Goal: Transaction & Acquisition: Purchase product/service

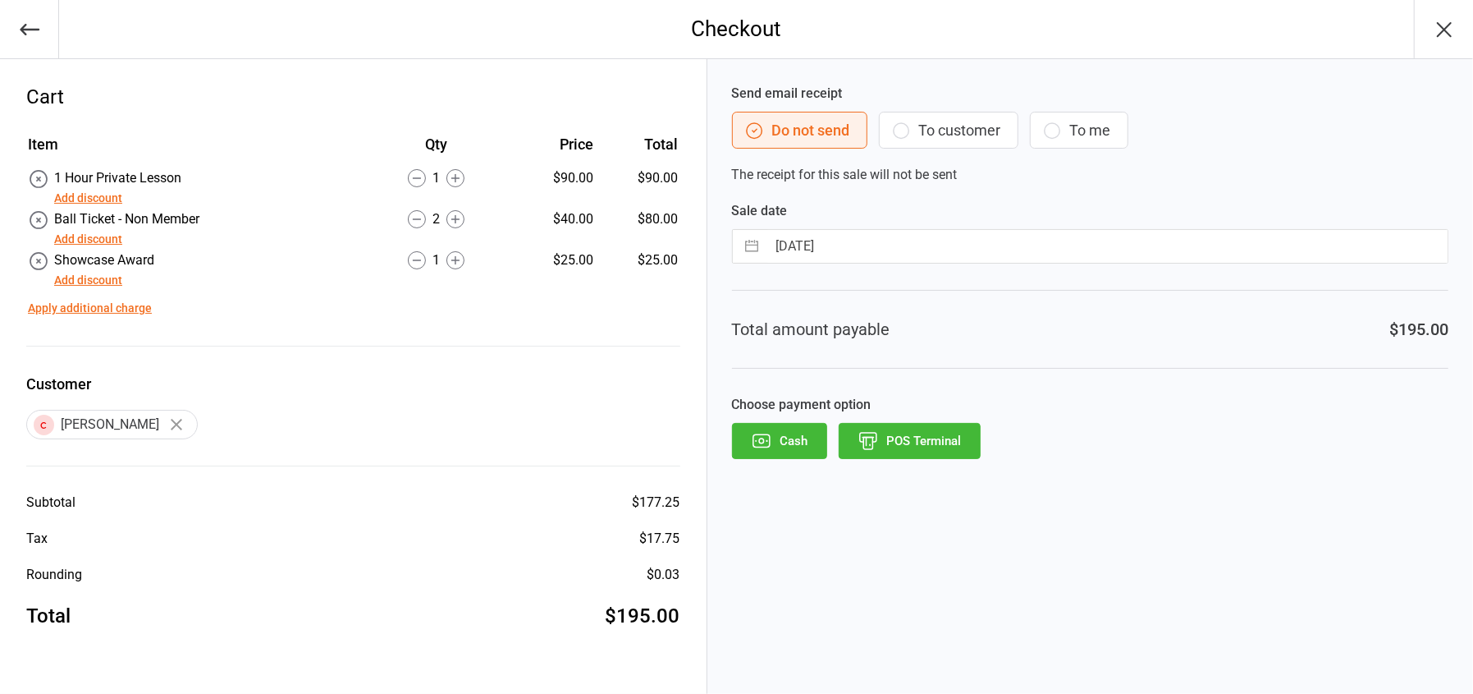
click at [888, 445] on button "POS Terminal" at bounding box center [910, 441] width 142 height 36
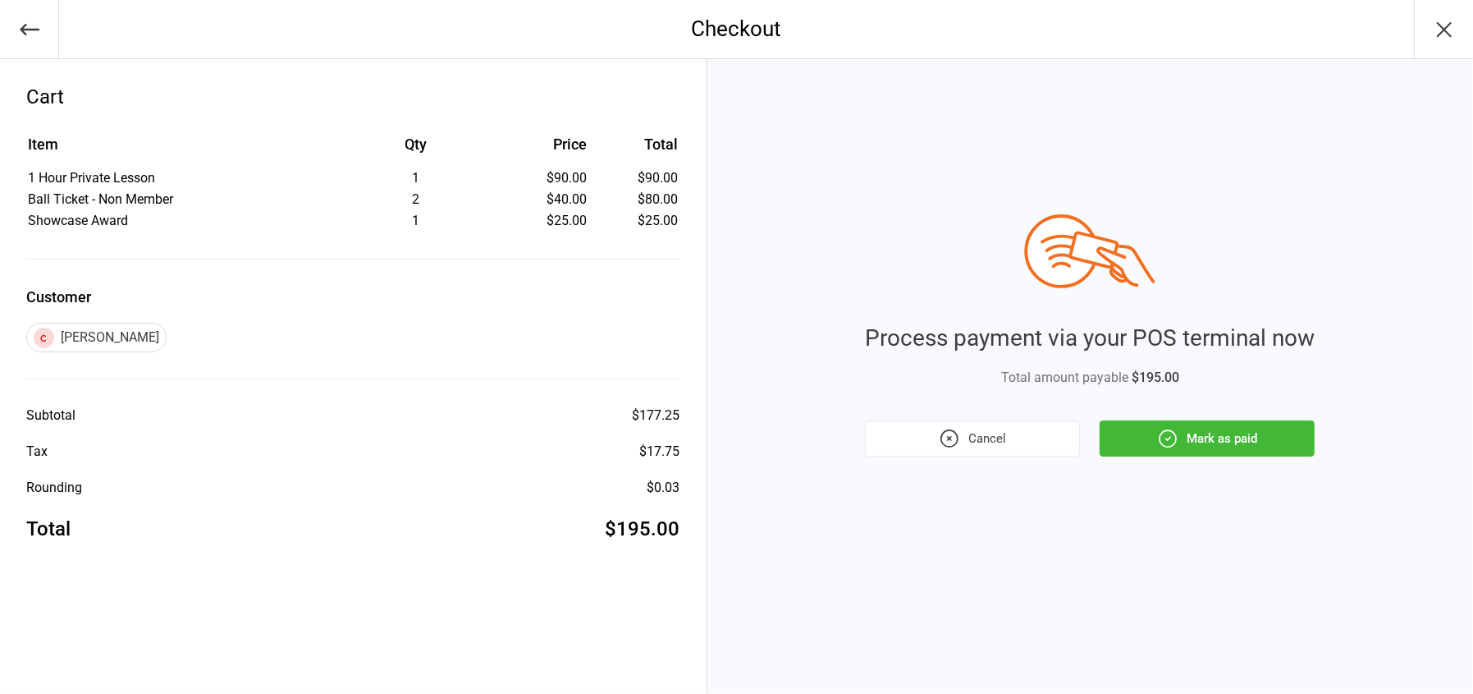
click at [1200, 412] on div "Process payment via your POS terminal now Total amount payable $195.00 Cancel M…" at bounding box center [1090, 335] width 450 height 242
click at [1254, 450] on button "Mark as paid" at bounding box center [1207, 438] width 215 height 36
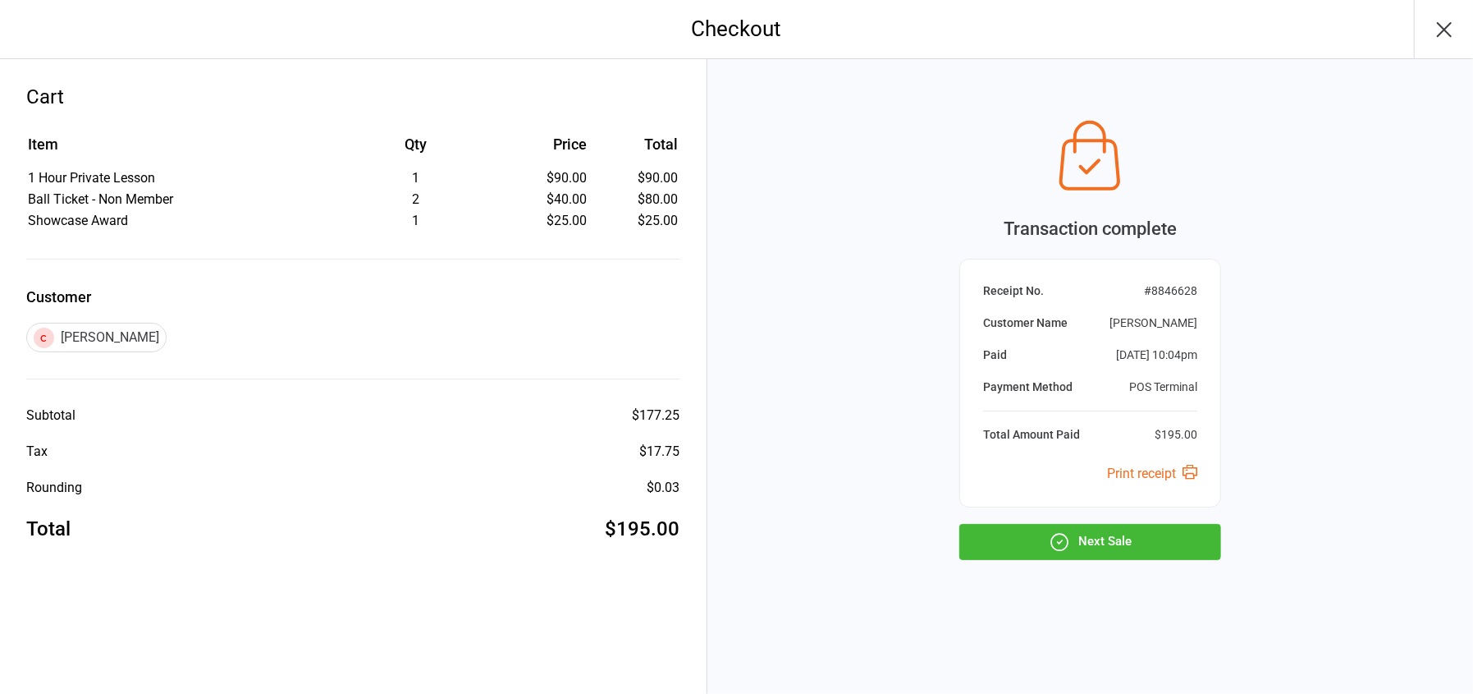
click at [1069, 534] on button "Next Sale" at bounding box center [1090, 542] width 262 height 36
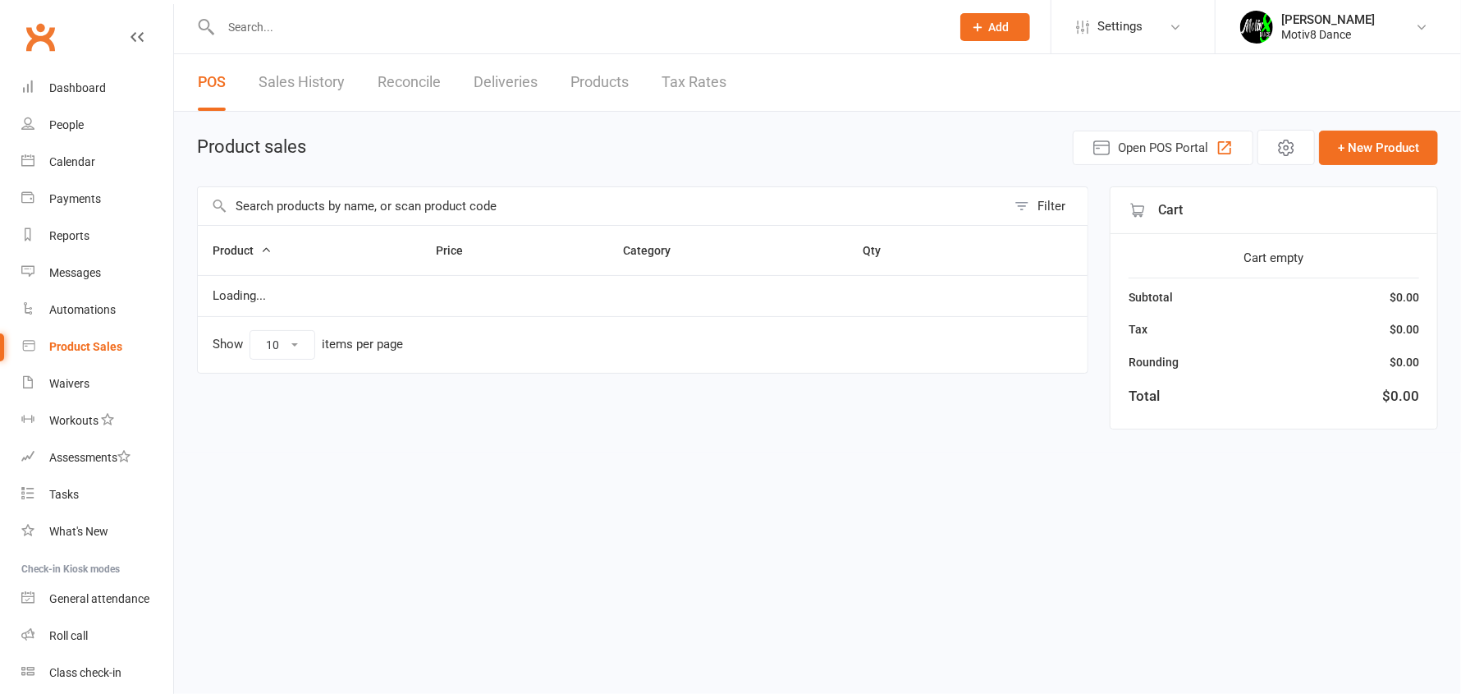
click at [272, 205] on input "text" at bounding box center [602, 206] width 808 height 38
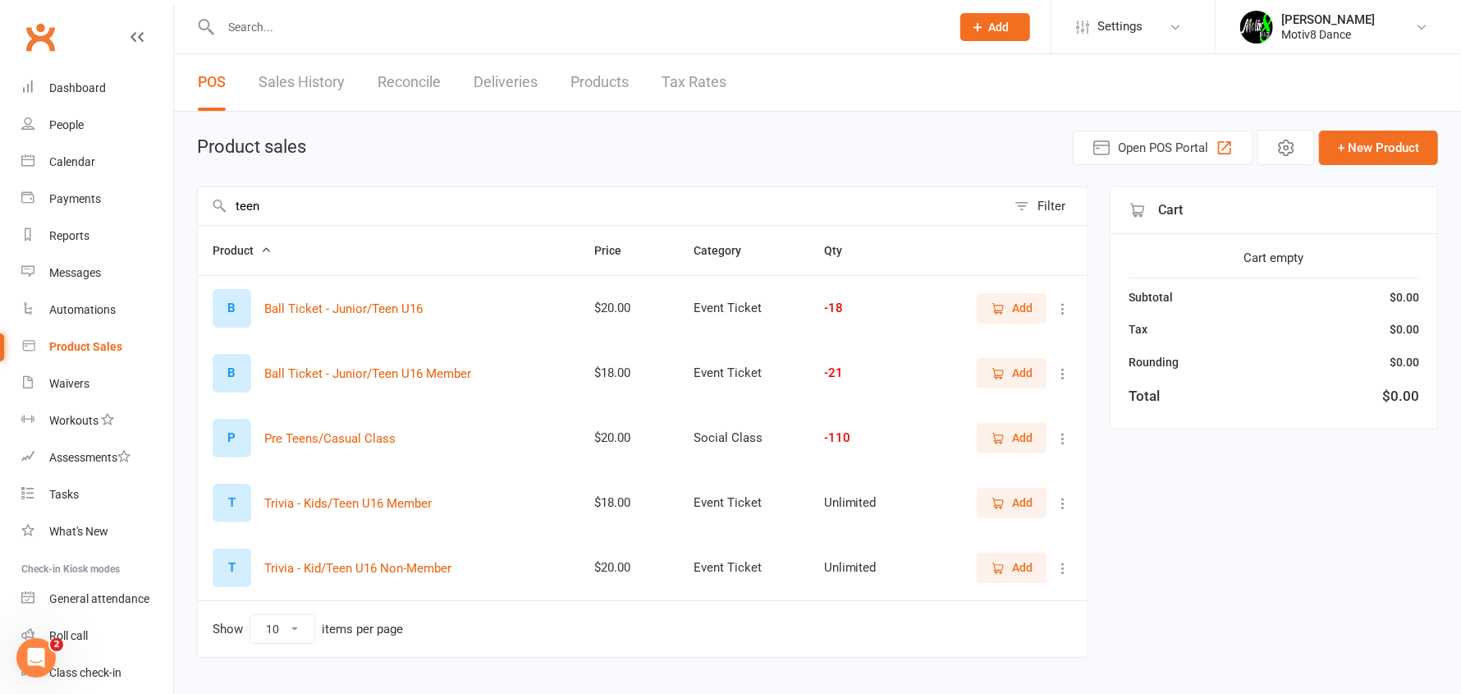
type input "teen"
click at [996, 428] on span "Add" at bounding box center [1012, 437] width 42 height 18
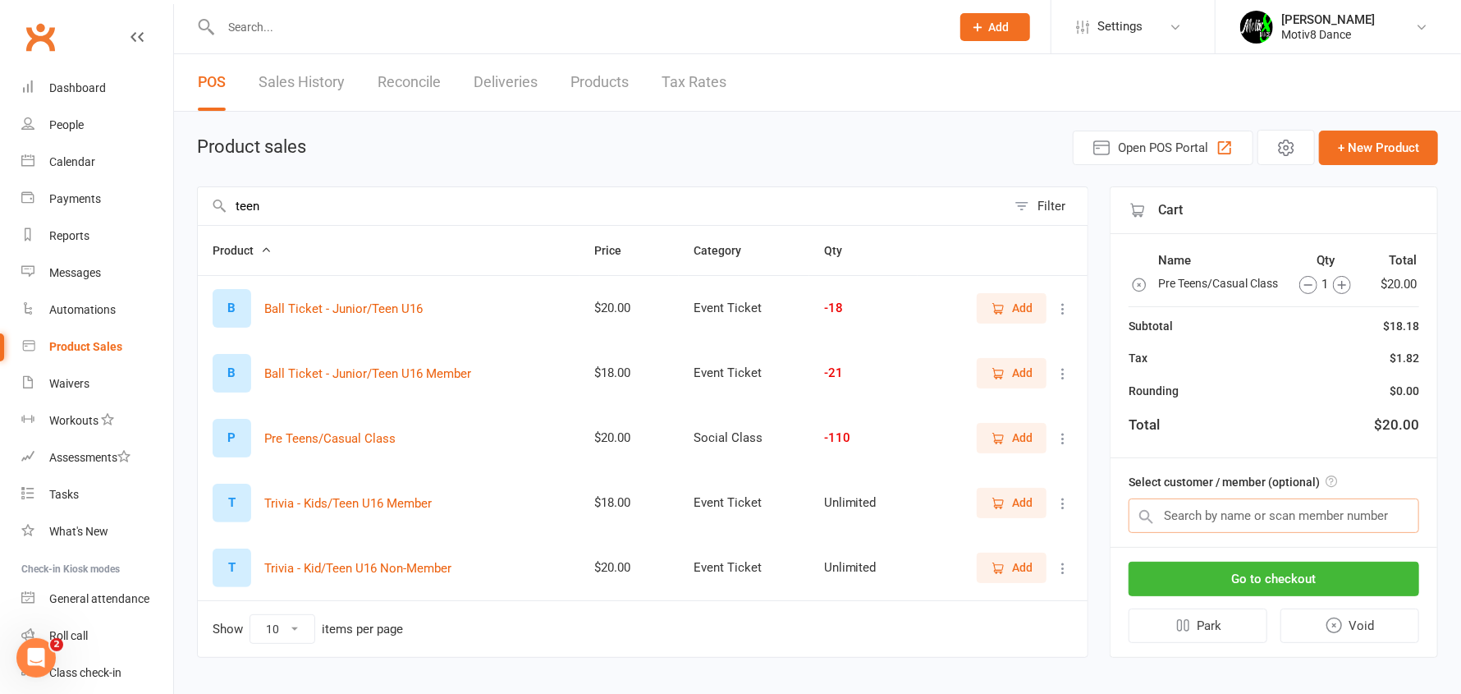
drag, startPoint x: 1234, startPoint y: 519, endPoint x: 1223, endPoint y: 516, distance: 10.9
click at [1230, 519] on input "text" at bounding box center [1273, 515] width 291 height 34
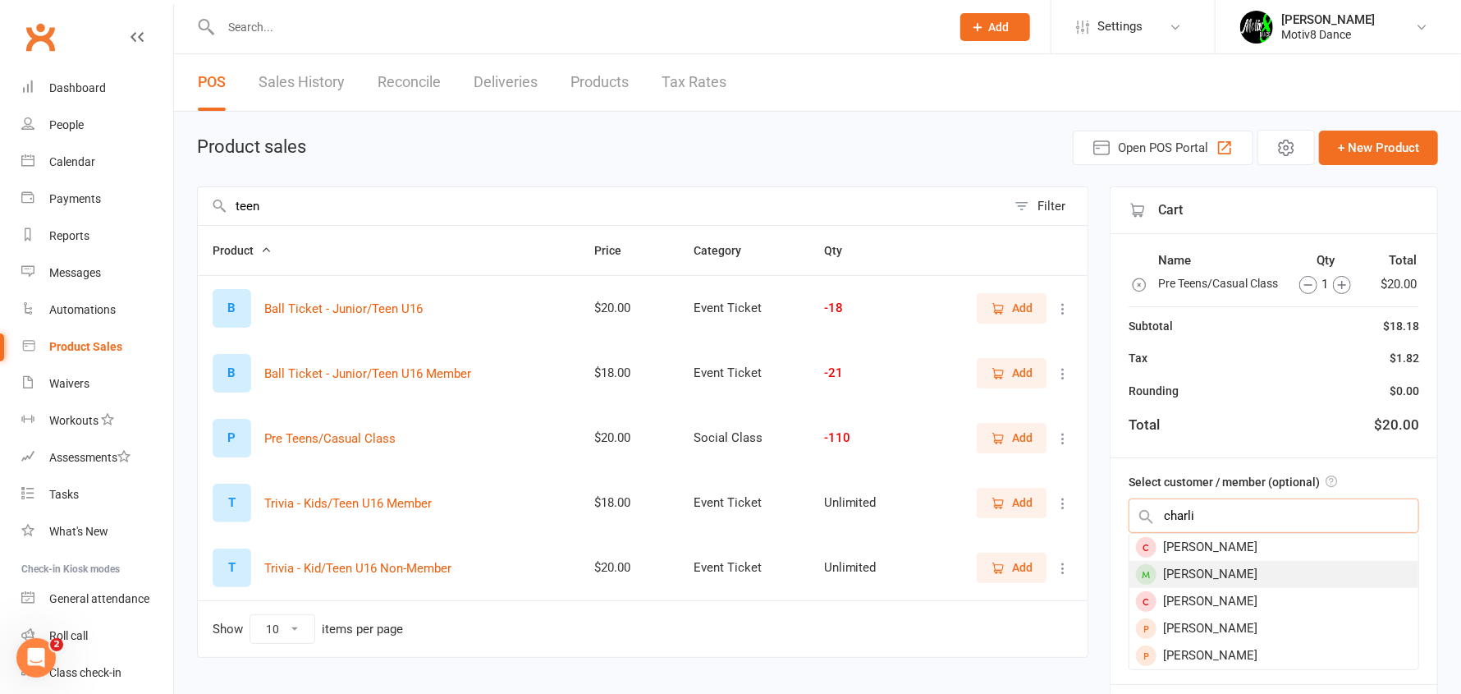
type input "charli"
click at [1206, 588] on div "[PERSON_NAME]" at bounding box center [1273, 574] width 289 height 27
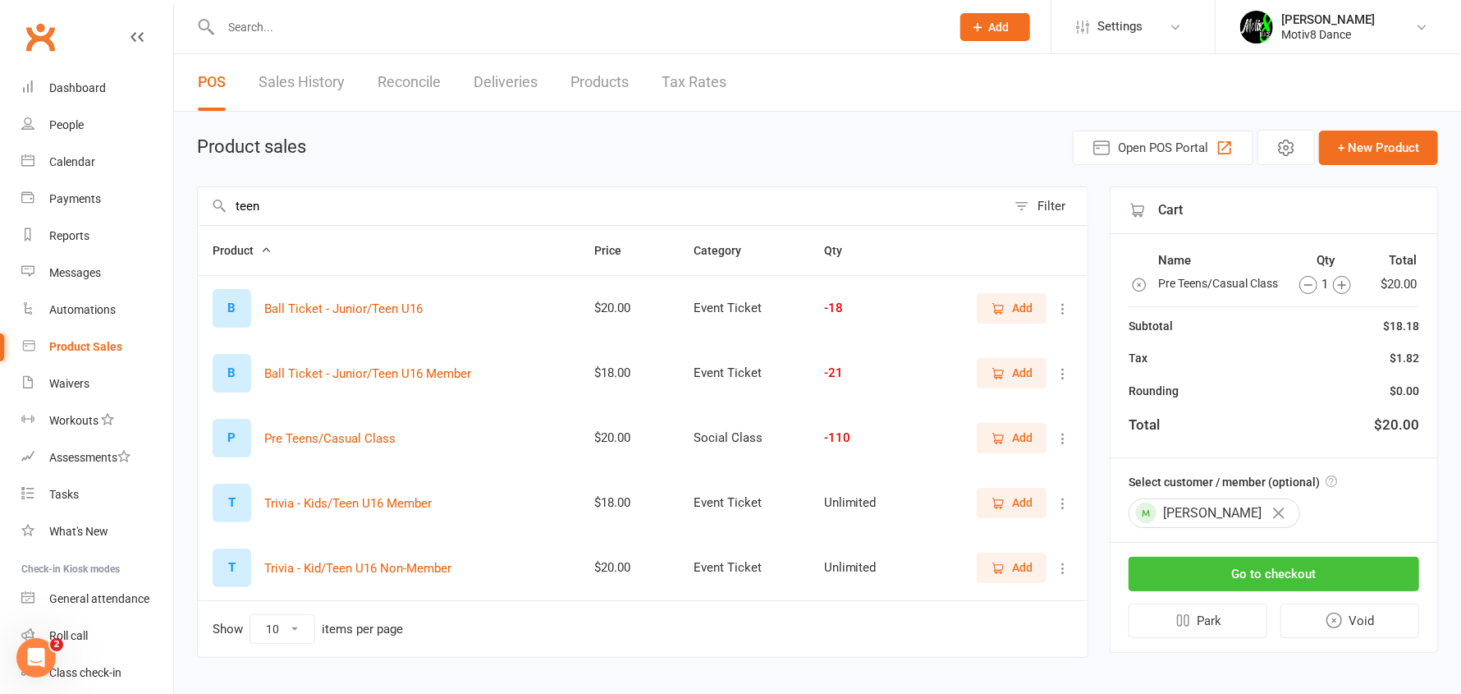
click at [1215, 584] on button "Go to checkout" at bounding box center [1273, 573] width 291 height 34
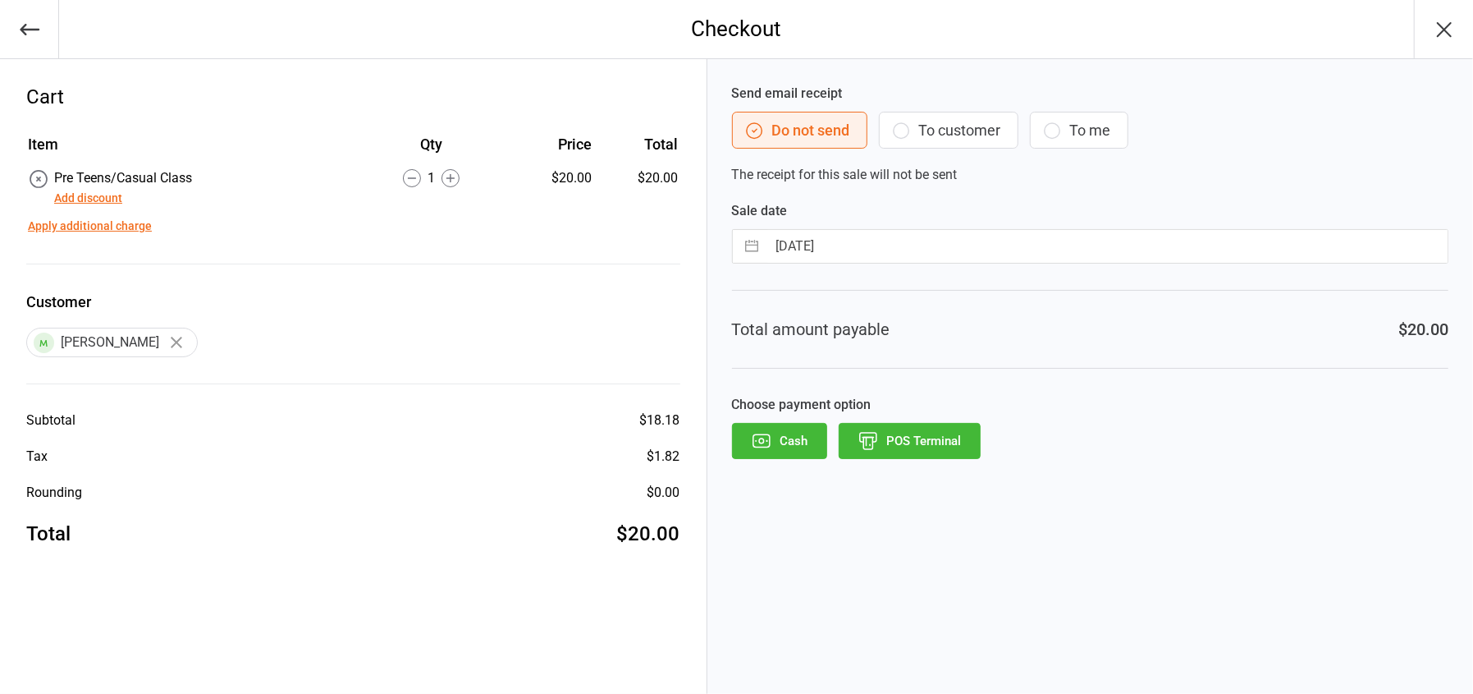
click at [910, 457] on button "POS Terminal" at bounding box center [910, 441] width 142 height 36
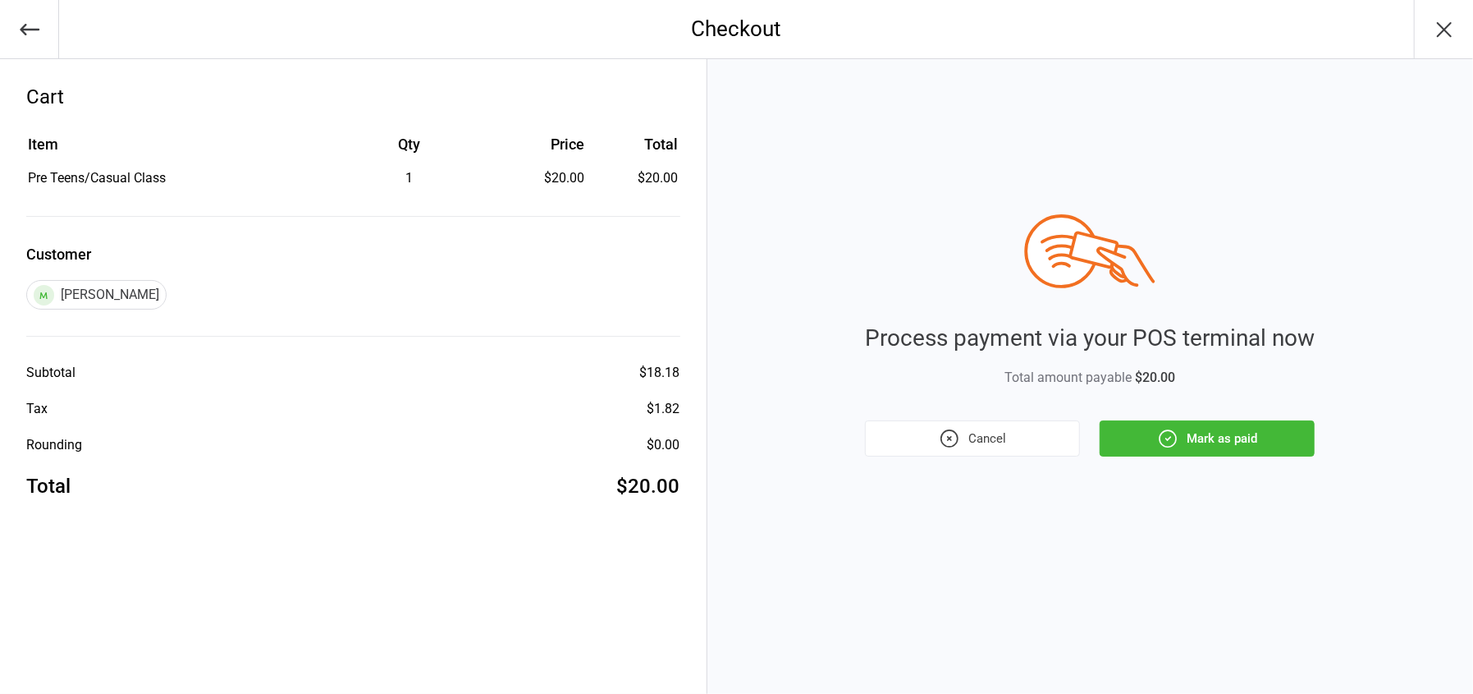
click at [1245, 437] on button "Mark as paid" at bounding box center [1207, 438] width 215 height 36
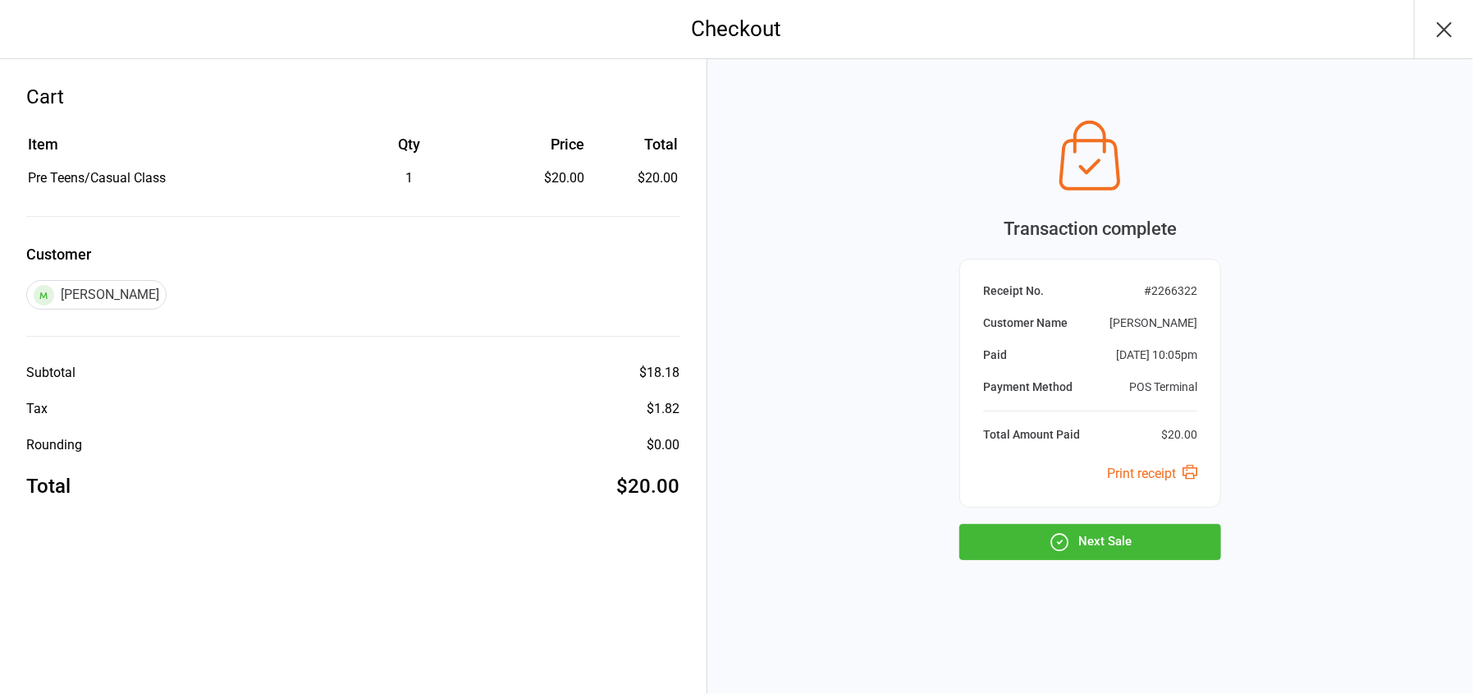
click at [1119, 542] on button "Next Sale" at bounding box center [1090, 542] width 262 height 36
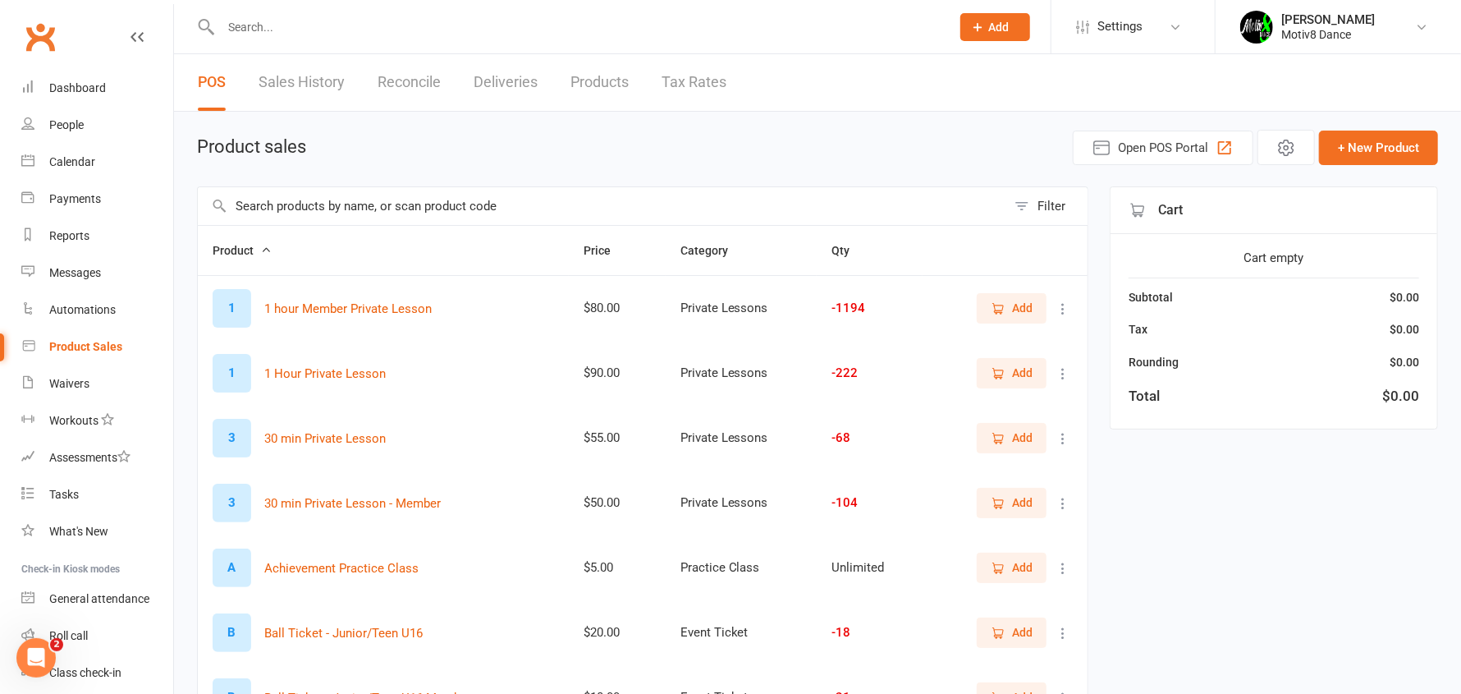
click at [1011, 303] on span "Add" at bounding box center [1012, 308] width 42 height 18
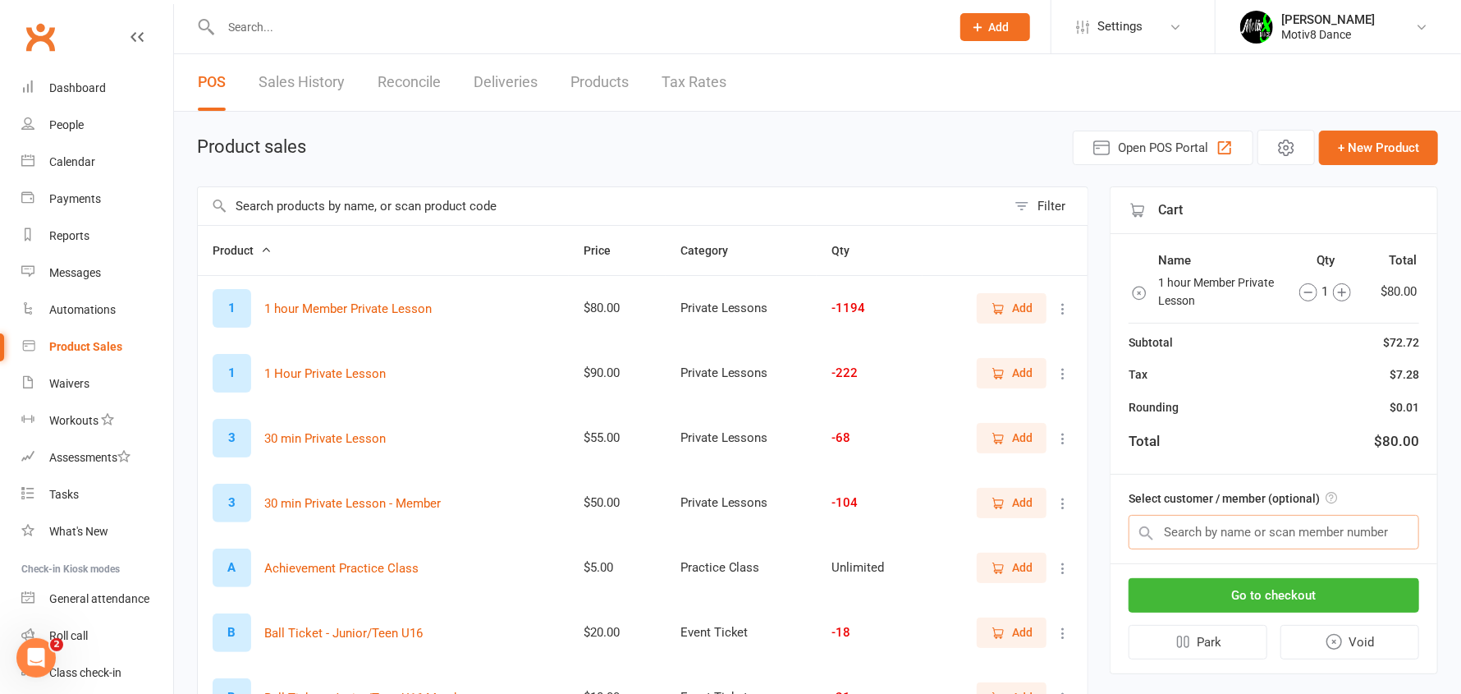
click at [1207, 533] on input "text" at bounding box center [1273, 532] width 291 height 34
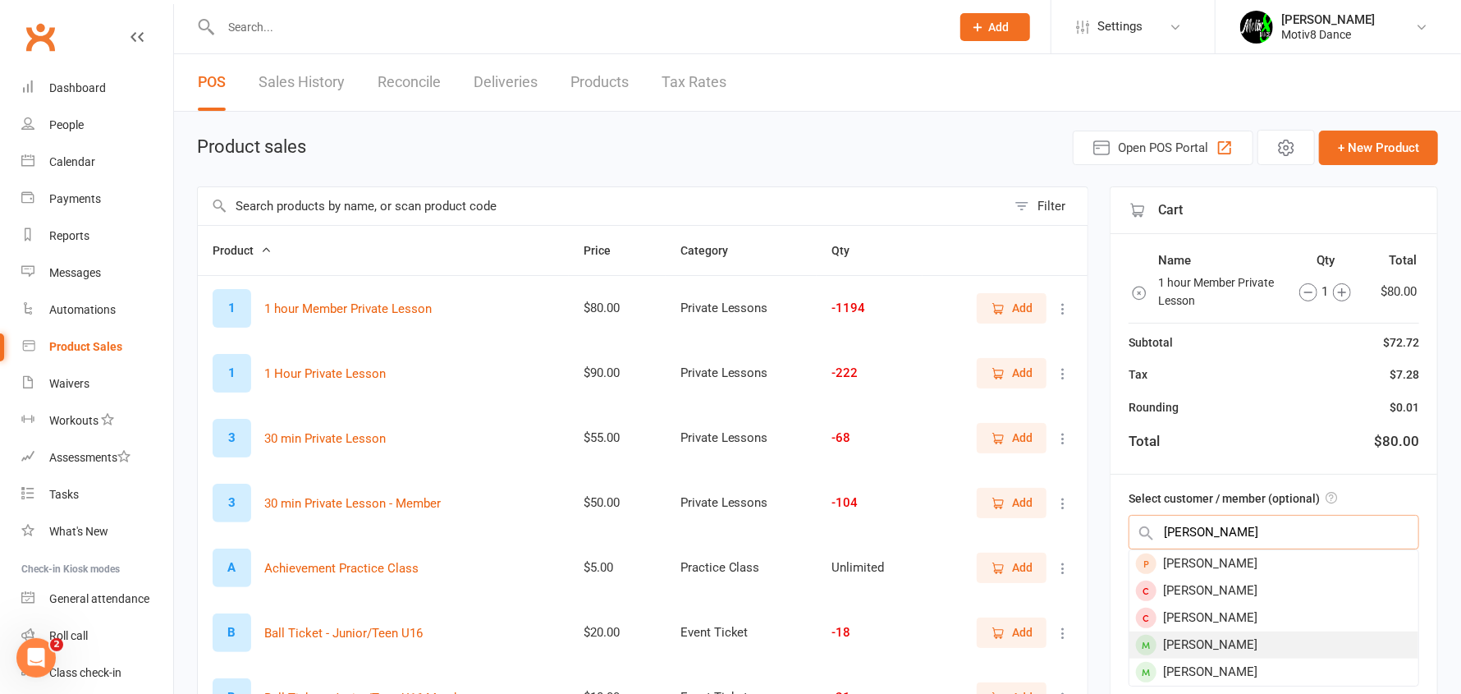
type input "josh"
click at [1225, 635] on div "[PERSON_NAME]" at bounding box center [1273, 644] width 289 height 27
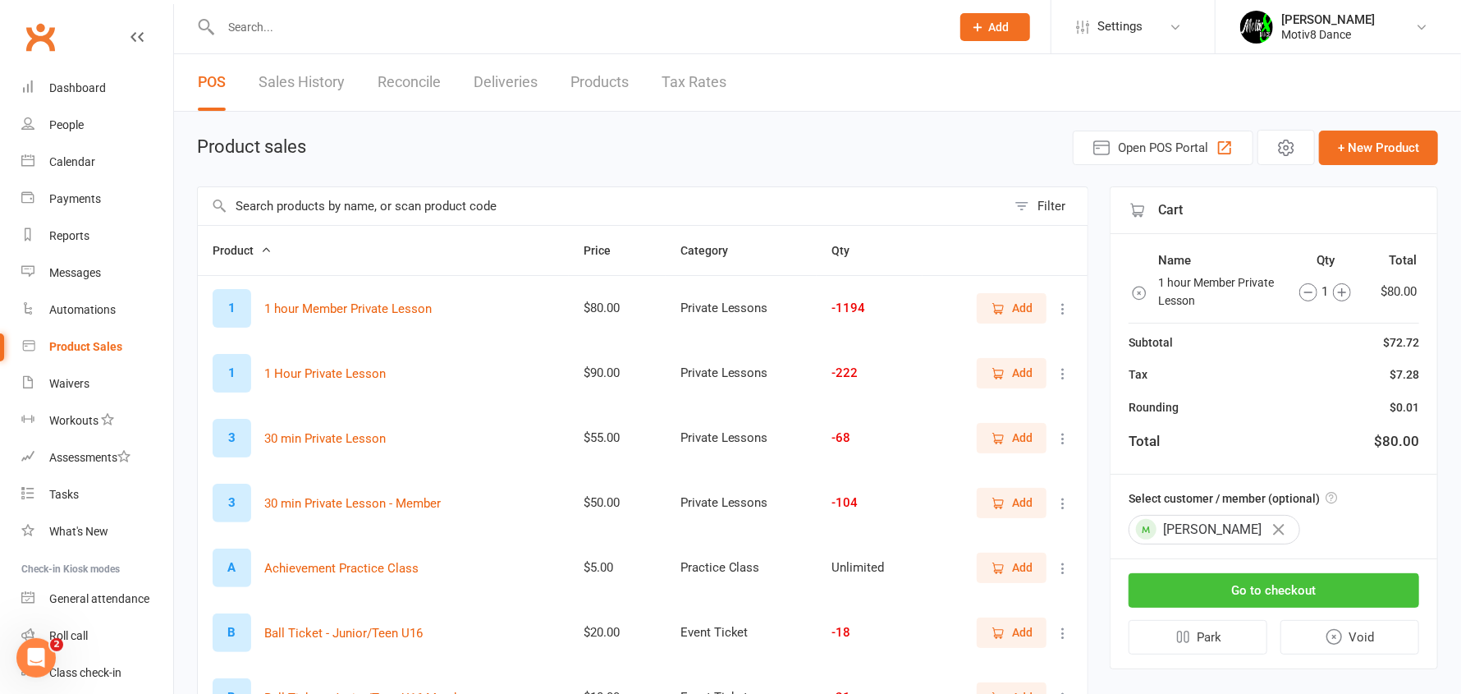
click at [1247, 580] on button "Go to checkout" at bounding box center [1273, 590] width 291 height 34
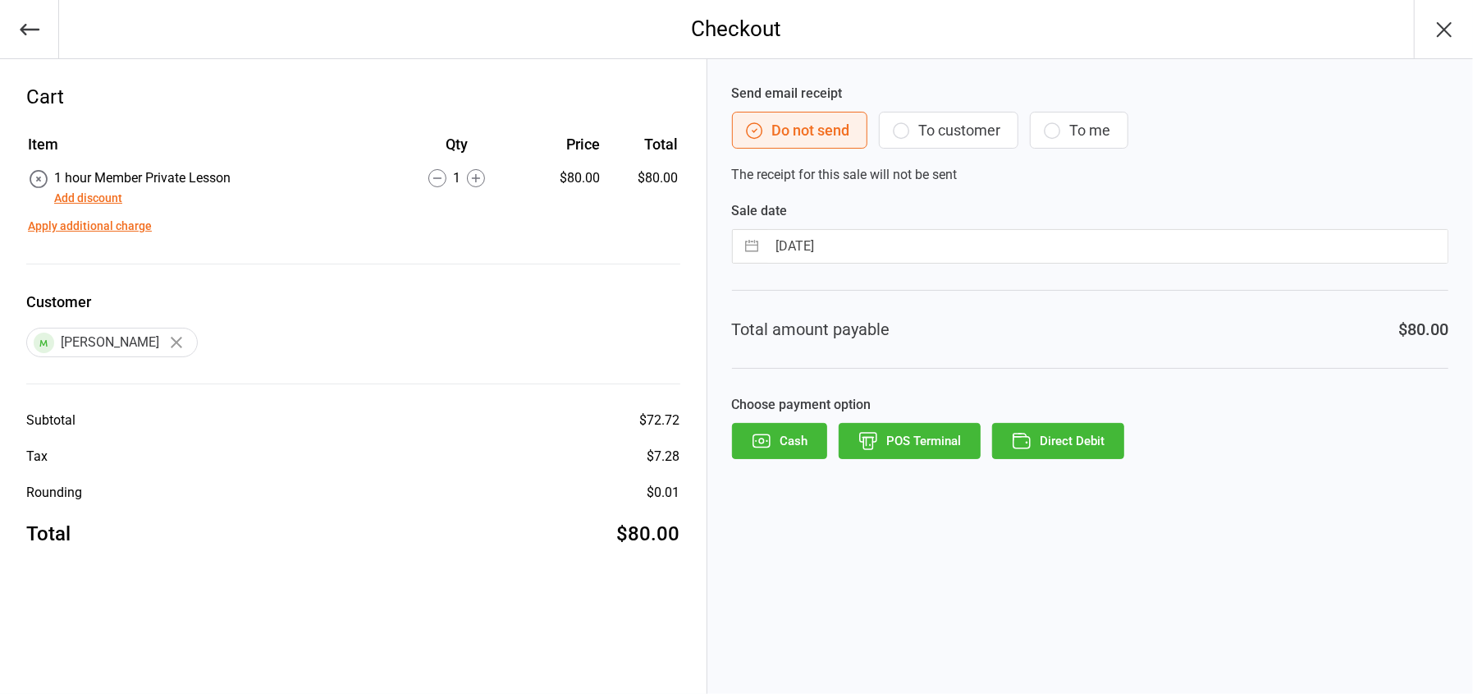
click at [904, 440] on button "POS Terminal" at bounding box center [910, 441] width 142 height 36
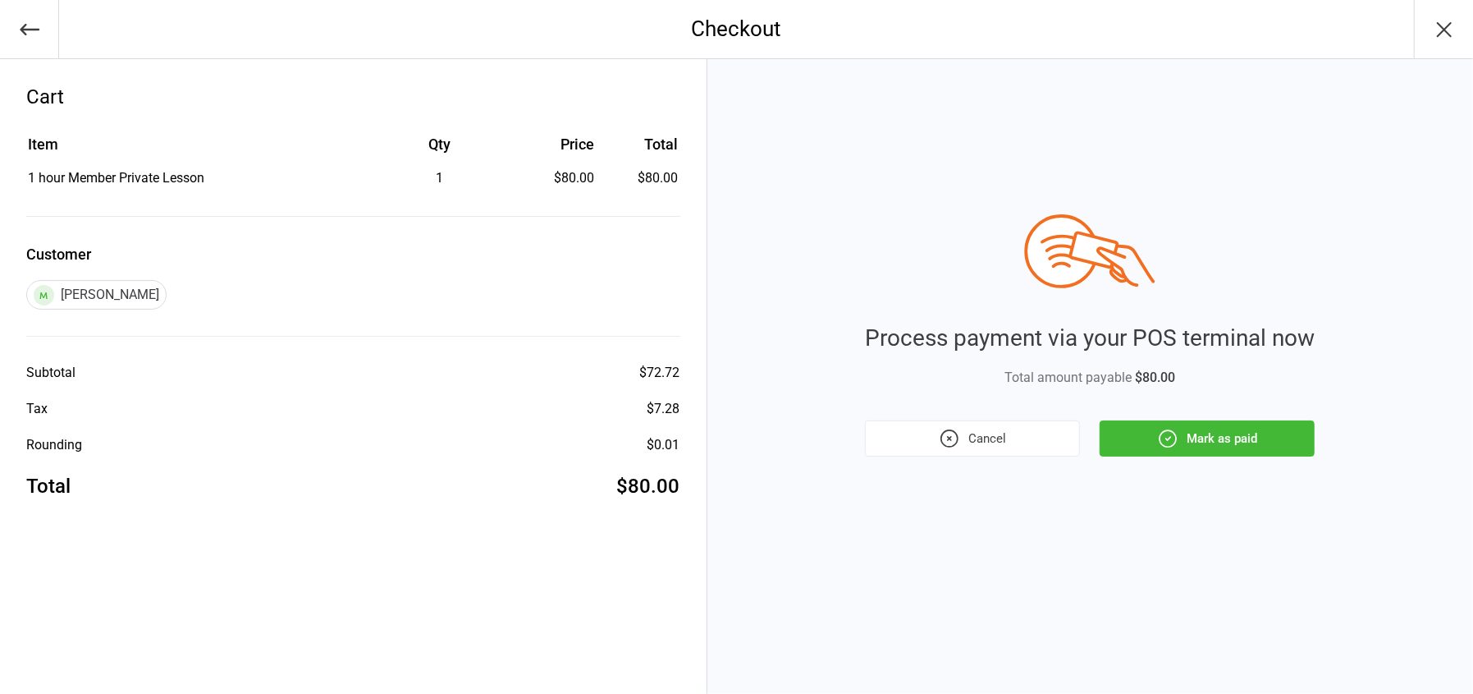
click at [1240, 440] on button "Mark as paid" at bounding box center [1207, 438] width 215 height 36
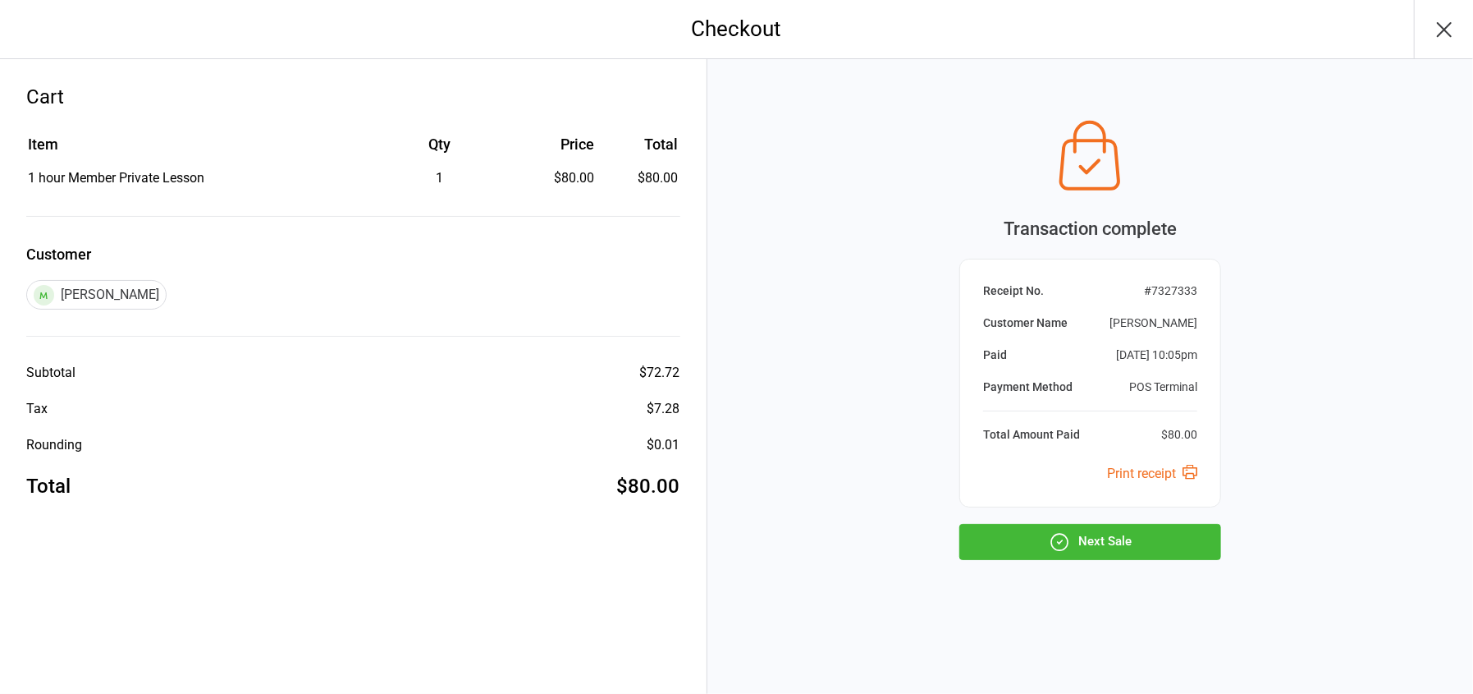
click at [1159, 529] on button "Next Sale" at bounding box center [1090, 542] width 262 height 36
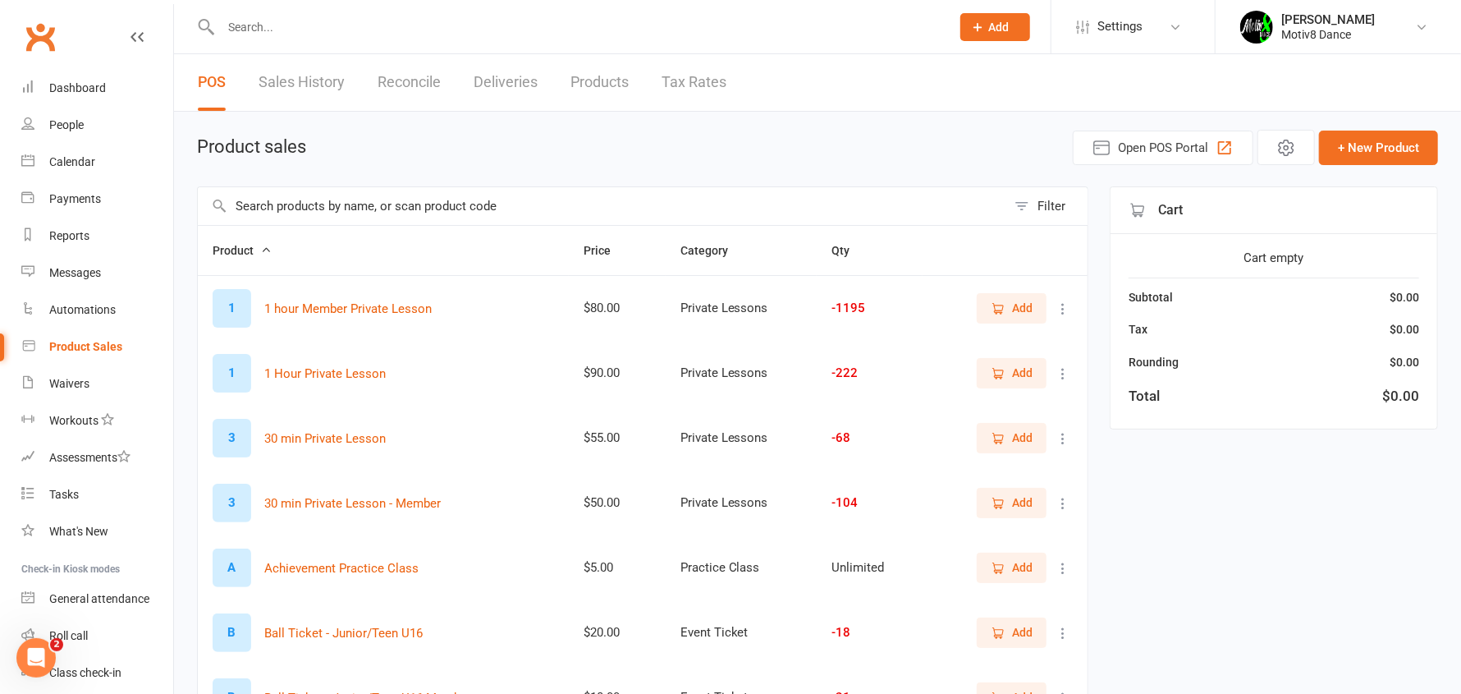
click at [265, 71] on link "Sales History" at bounding box center [302, 82] width 86 height 57
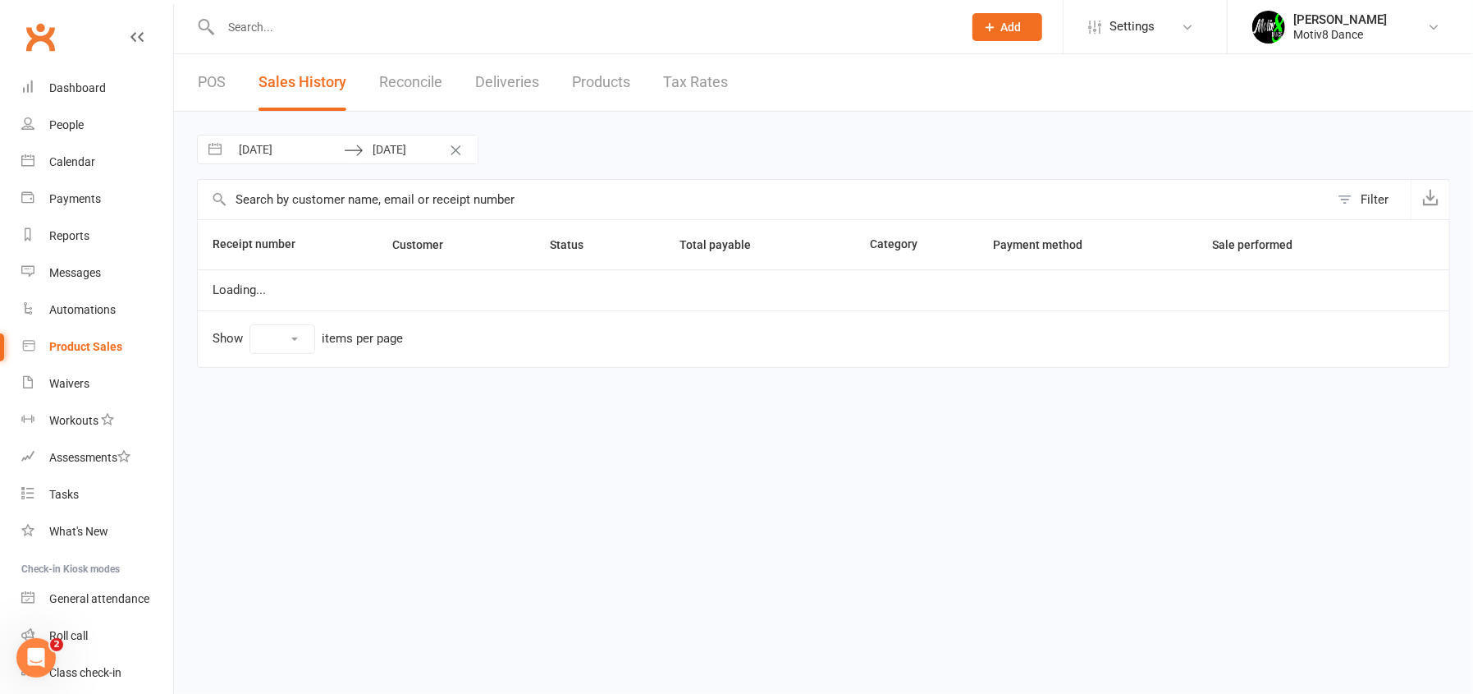
select select "100"
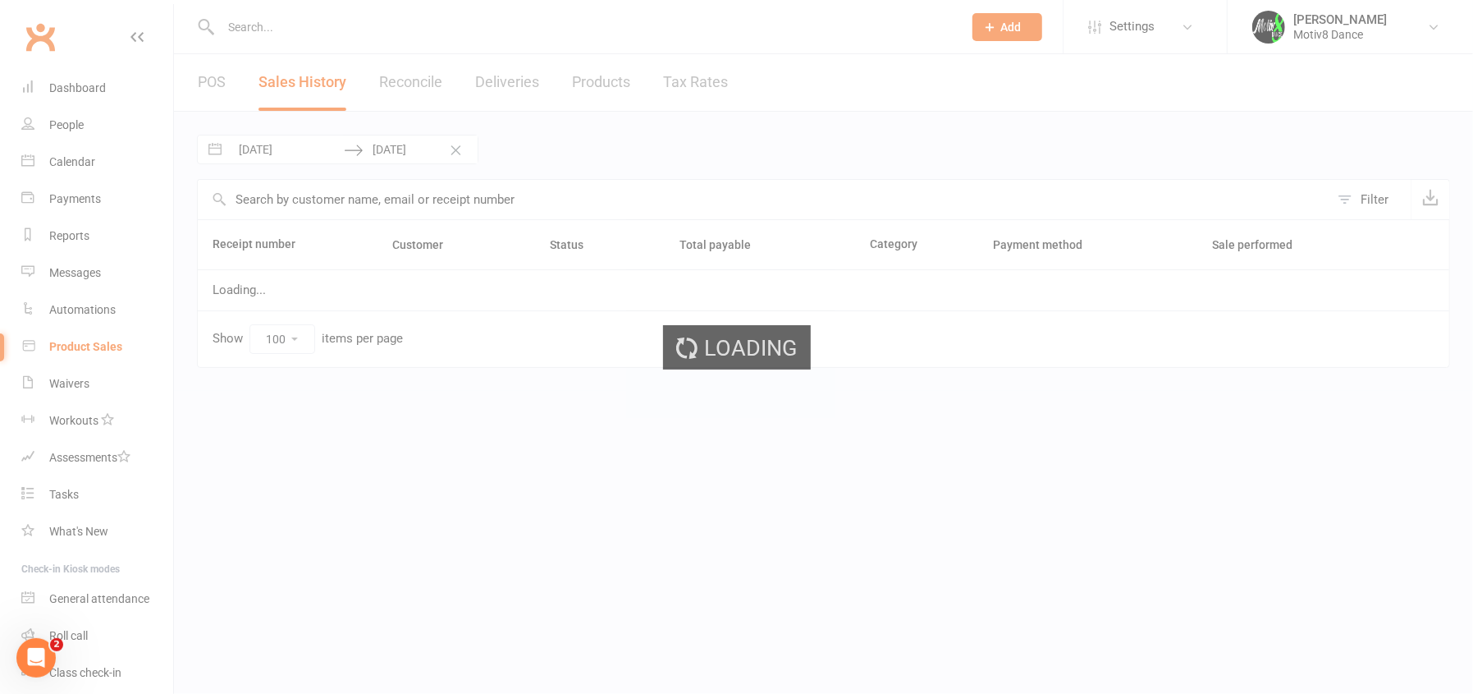
click at [282, 151] on input "[DATE]" at bounding box center [287, 149] width 114 height 28
select select "6"
select select "2025"
select select "7"
select select "2025"
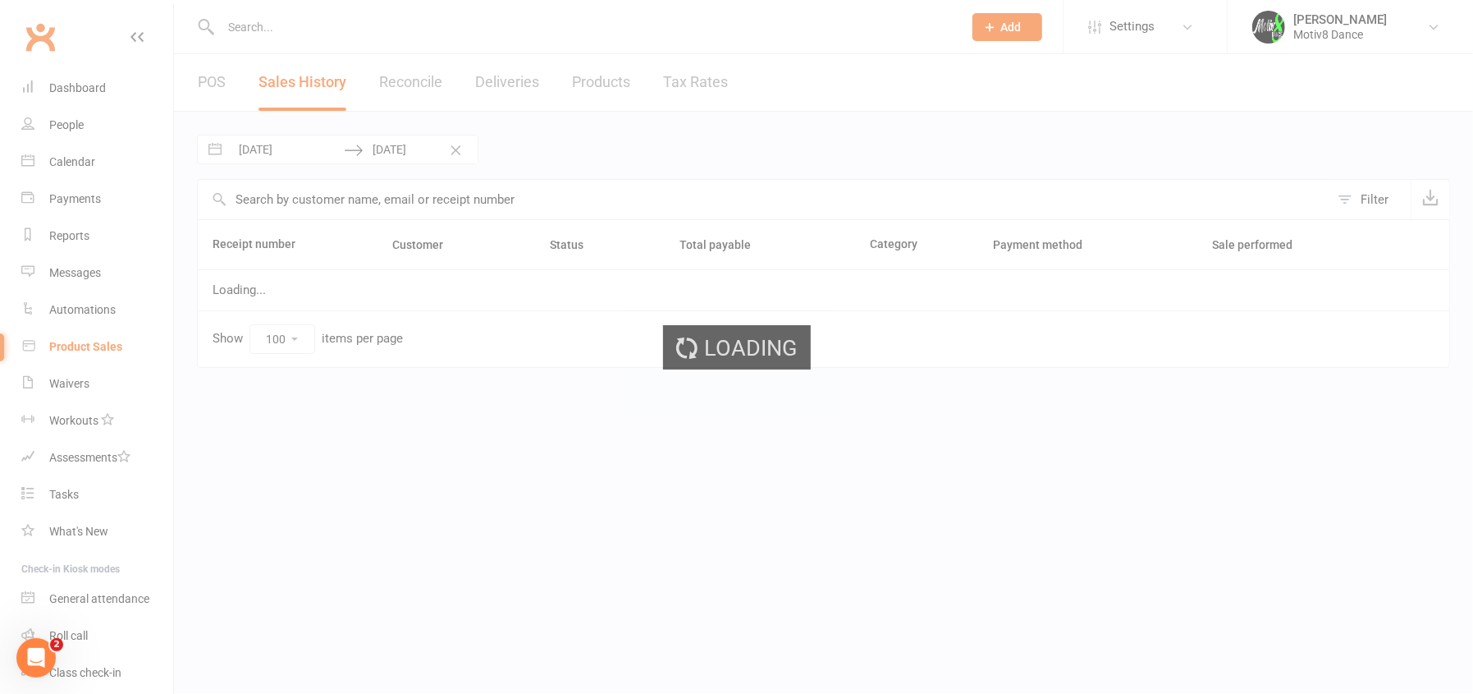
select select "8"
select select "2025"
select select "9"
select select "2025"
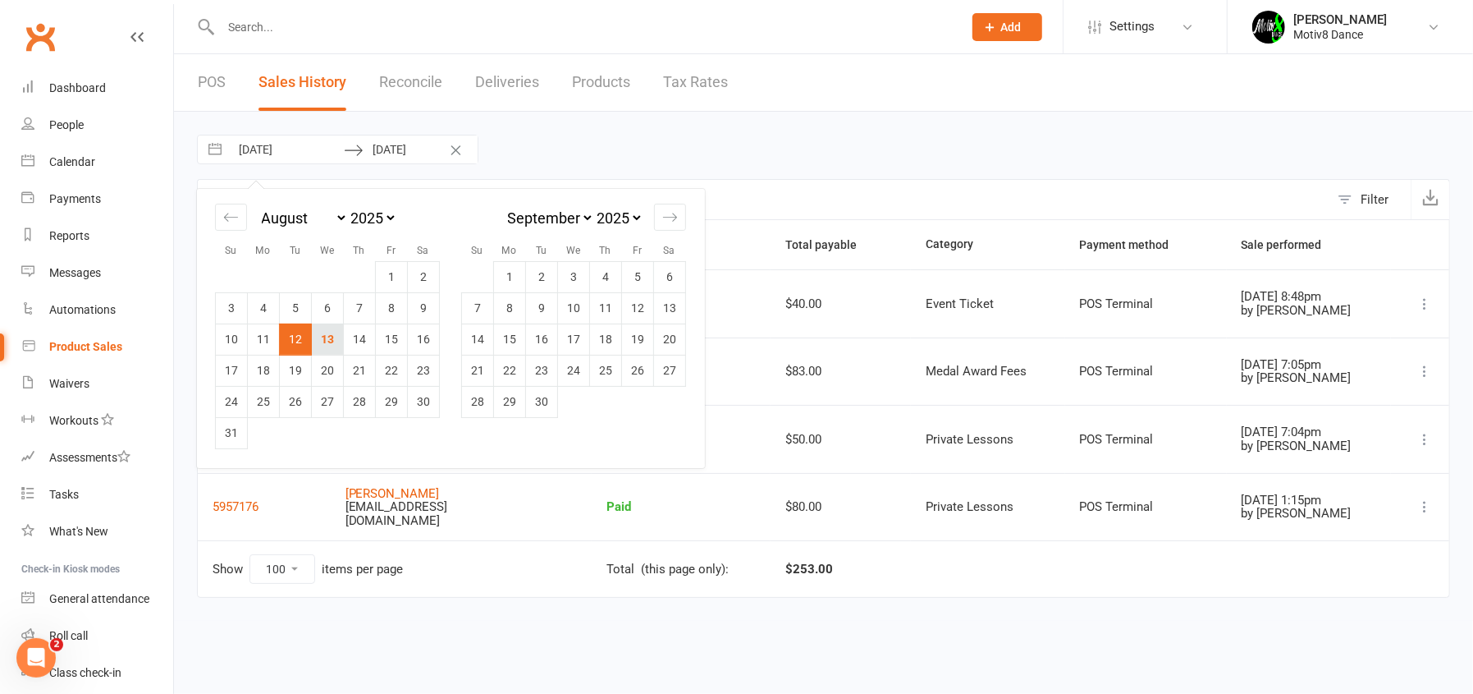
click at [335, 329] on td "13" at bounding box center [328, 338] width 32 height 31
type input "[DATE]"
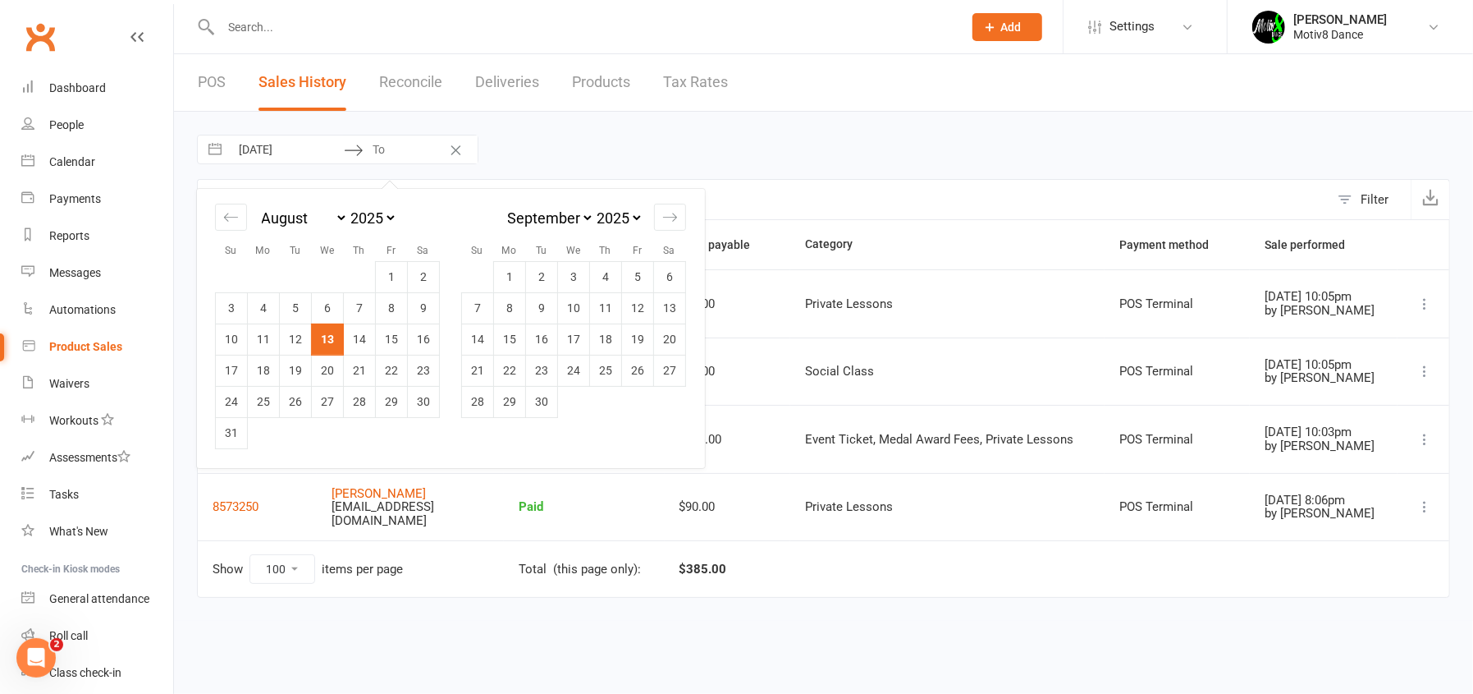
click at [331, 338] on td "13" at bounding box center [328, 338] width 32 height 31
type input "[DATE]"
